Goal: Check status: Check status

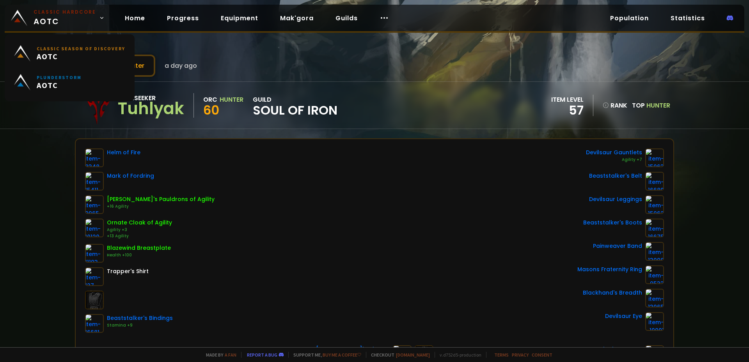
click at [21, 12] on img at bounding box center [19, 18] width 16 height 16
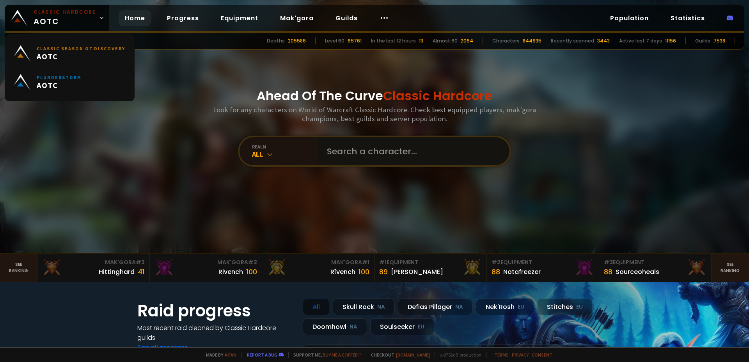
click at [401, 156] on input "text" at bounding box center [411, 151] width 178 height 28
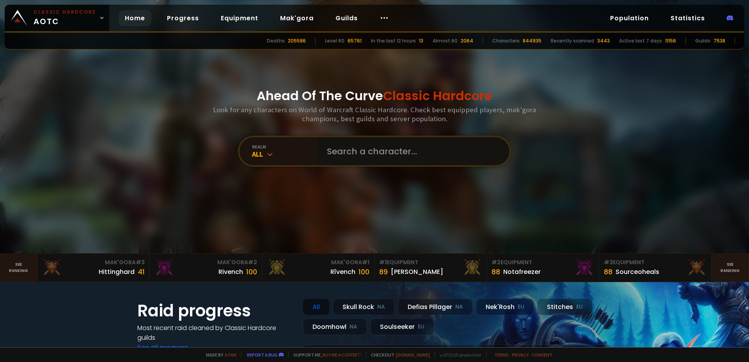
type input "[PERSON_NAME]"
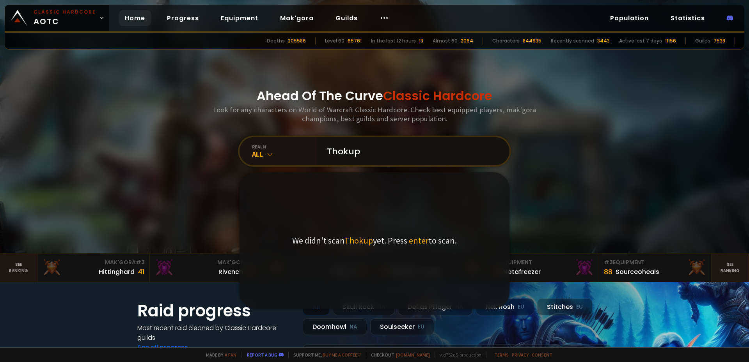
type input "Thokuph"
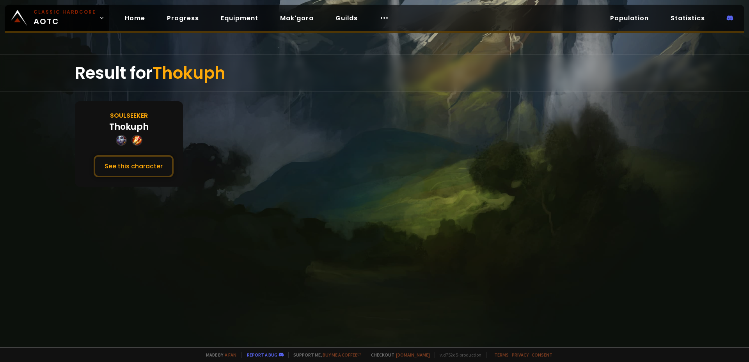
click at [131, 123] on div "Thokuph" at bounding box center [128, 127] width 39 height 13
click at [128, 161] on button "See this character" at bounding box center [134, 166] width 80 height 22
